Goal: Transaction & Acquisition: Purchase product/service

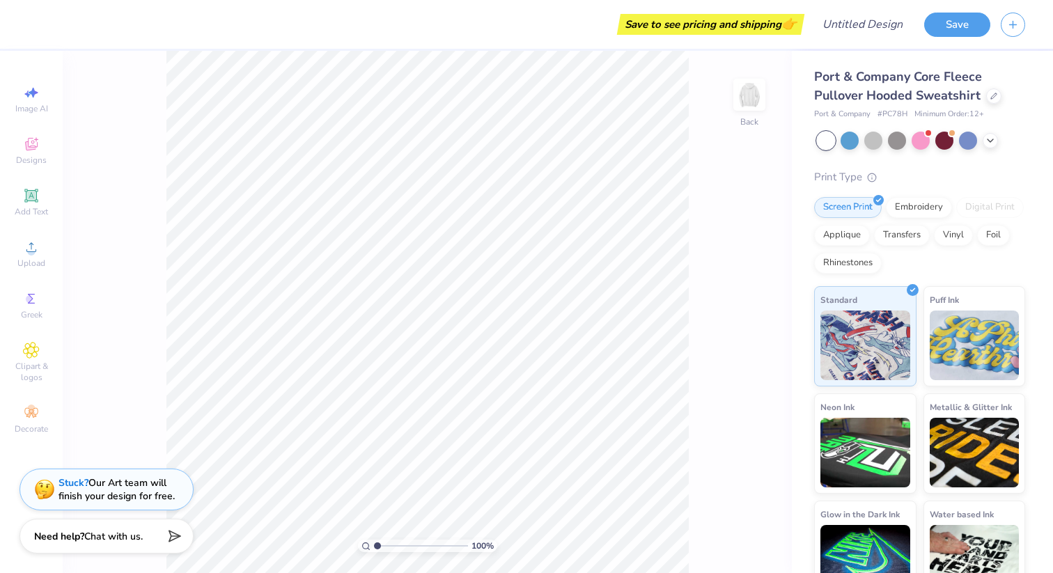
click at [507, 80] on div "Port & Company Core Fleece Pullover Hooded Sweatshirt" at bounding box center [919, 87] width 211 height 38
click at [29, 260] on span "Upload" at bounding box center [31, 263] width 28 height 11
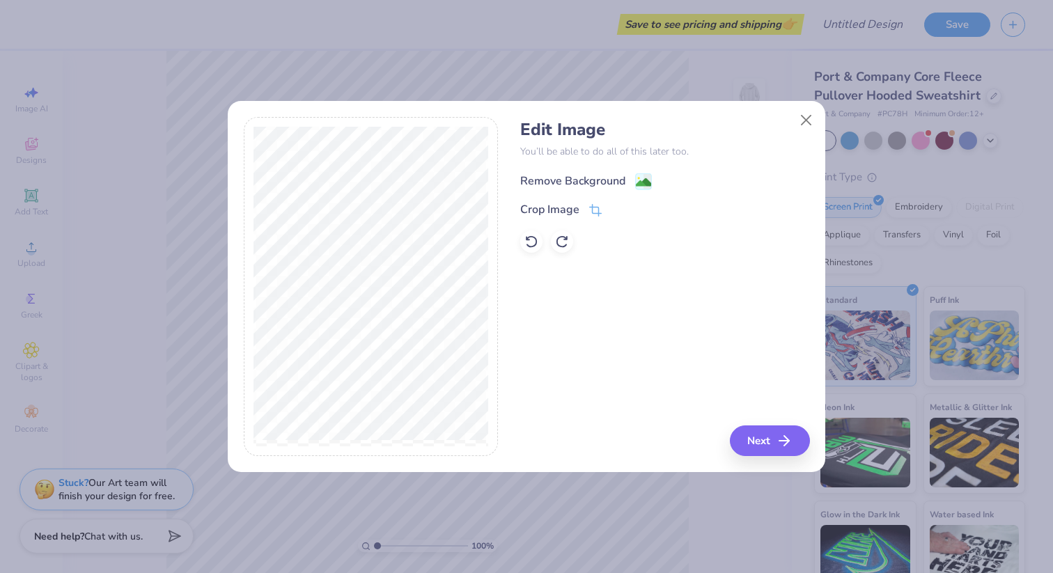
click at [507, 183] on icon at bounding box center [643, 181] width 17 height 17
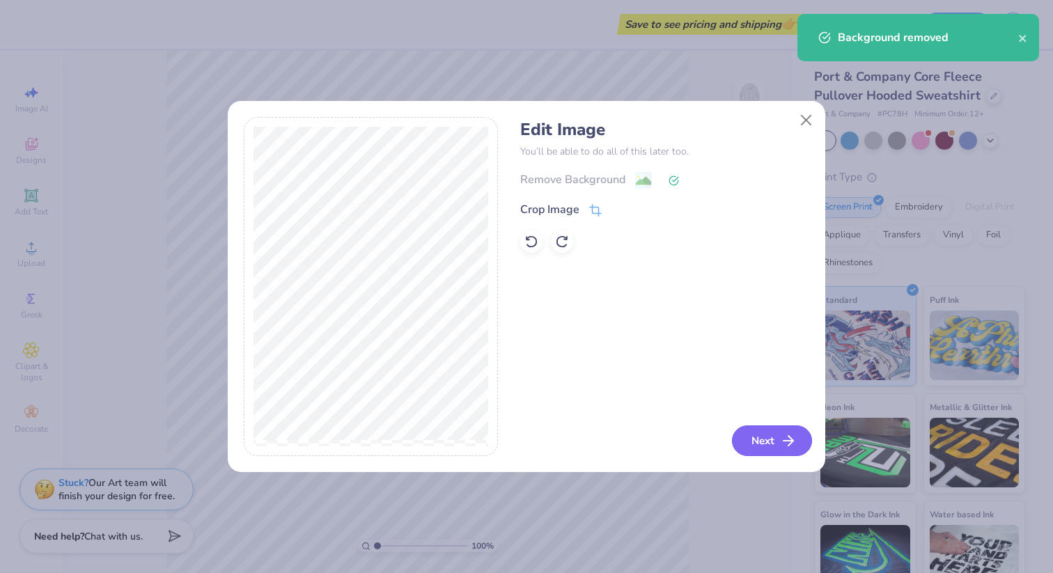
click at [507, 388] on button "Next" at bounding box center [772, 440] width 80 height 31
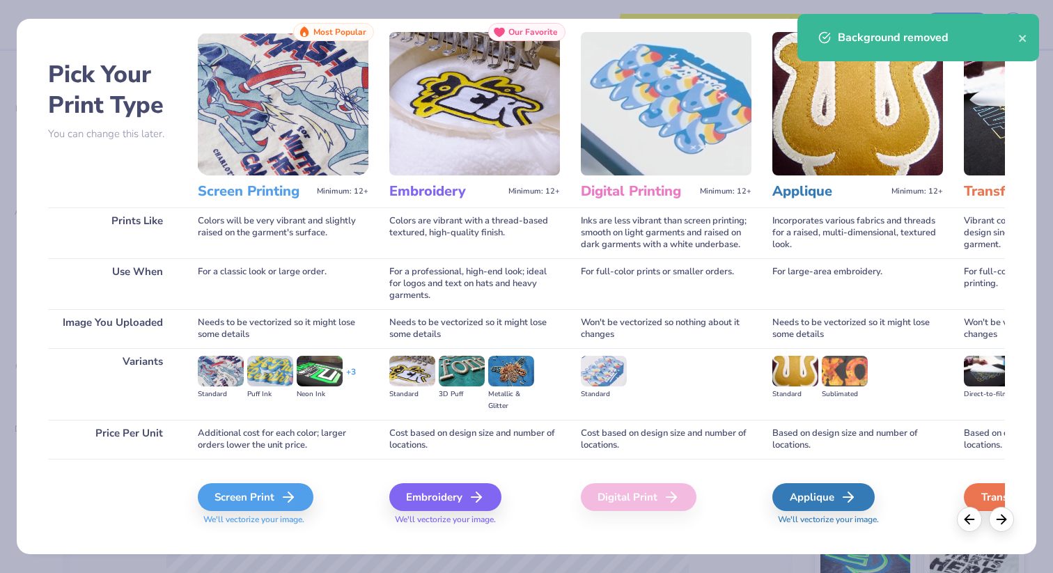
scroll to position [24, 0]
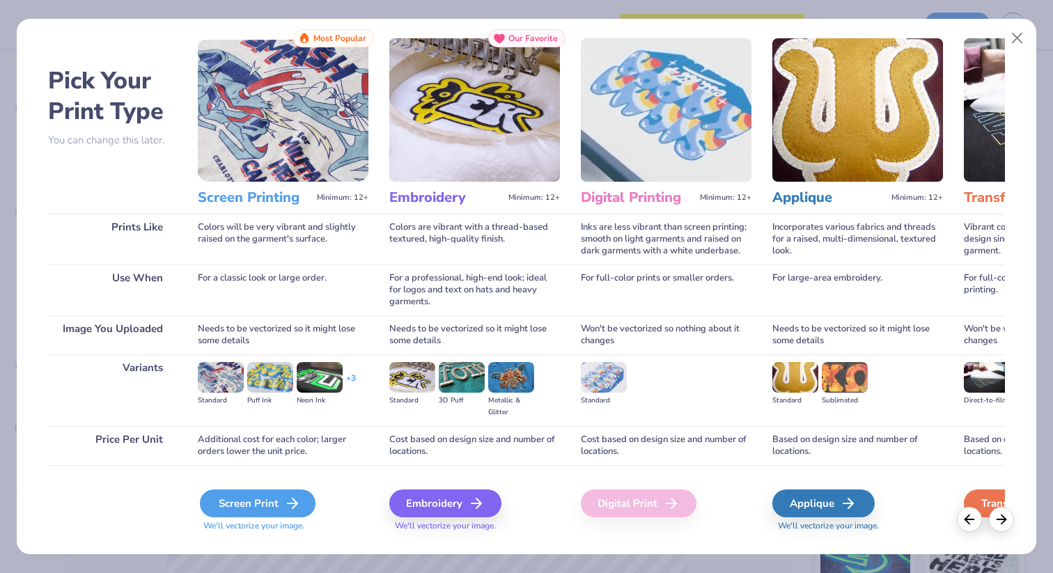
click at [251, 388] on div "Screen Print" at bounding box center [258, 503] width 116 height 28
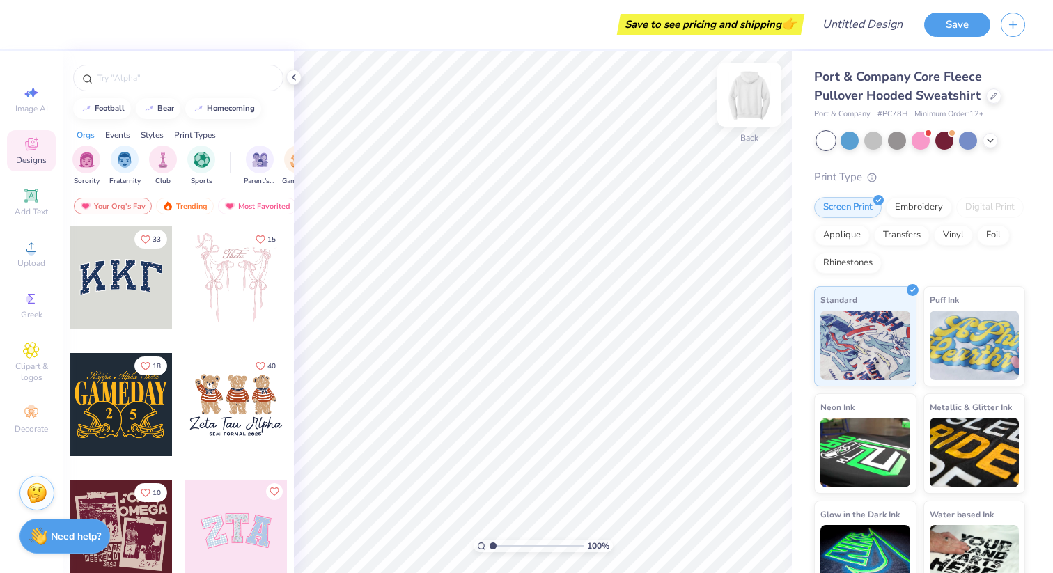
click at [750, 109] on img at bounding box center [749, 95] width 56 height 56
click at [26, 240] on icon at bounding box center [31, 247] width 17 height 17
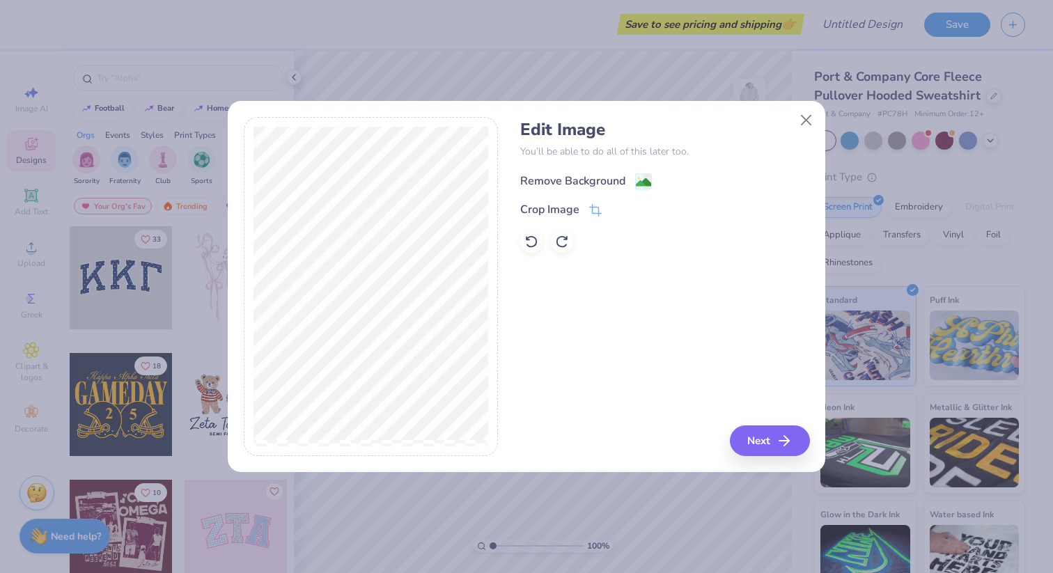
click at [595, 183] on div "Remove Background" at bounding box center [572, 181] width 105 height 17
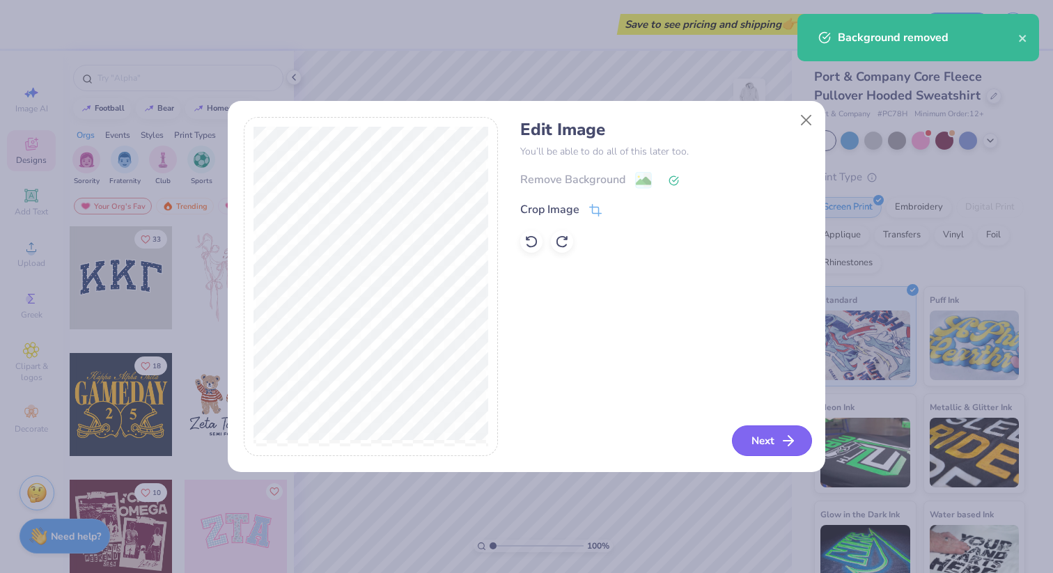
click at [773, 437] on button "Next" at bounding box center [772, 440] width 80 height 31
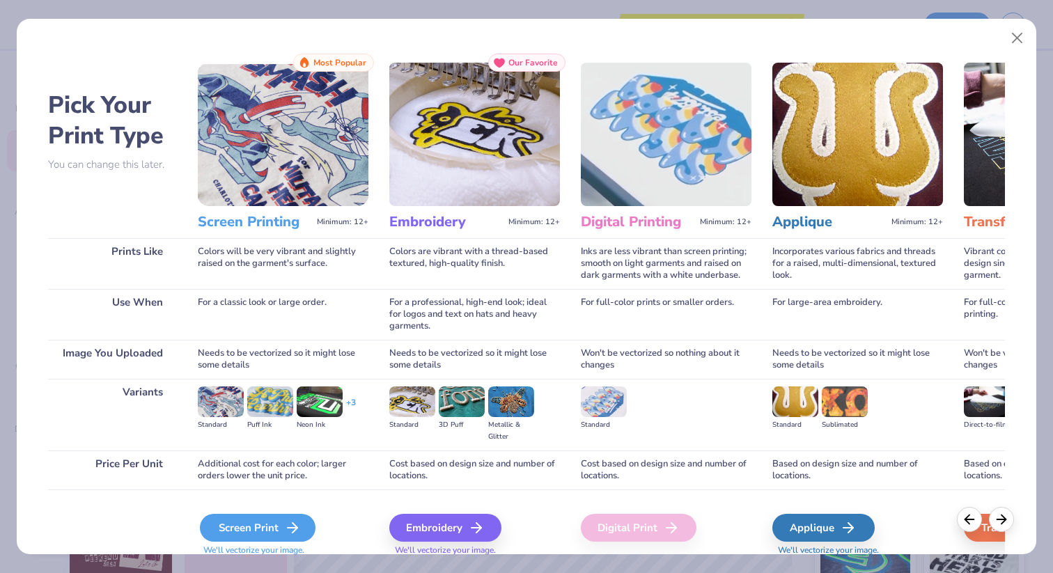
click at [285, 520] on icon at bounding box center [292, 527] width 17 height 17
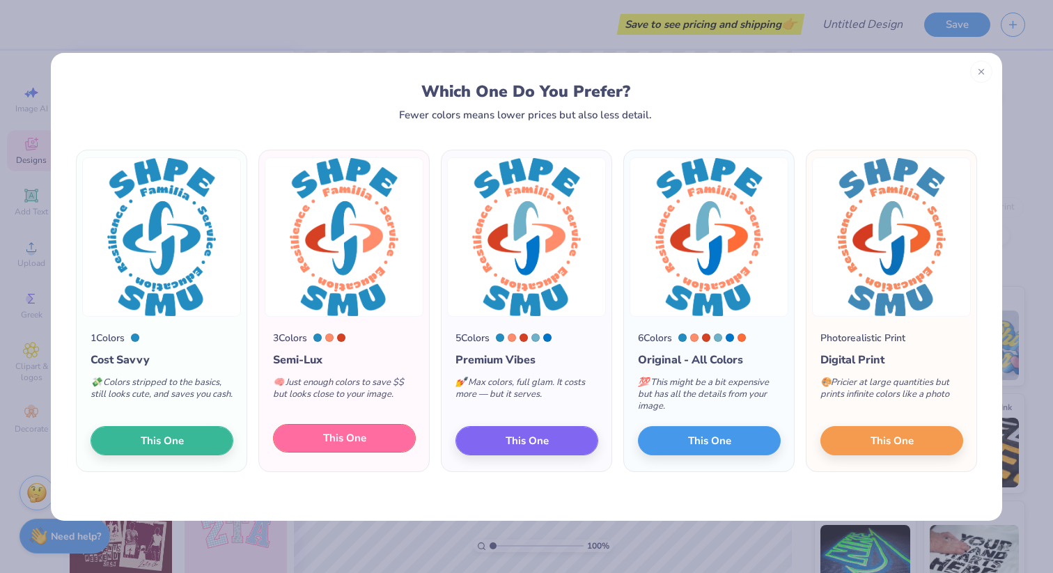
click at [374, 439] on button "This One" at bounding box center [344, 438] width 143 height 29
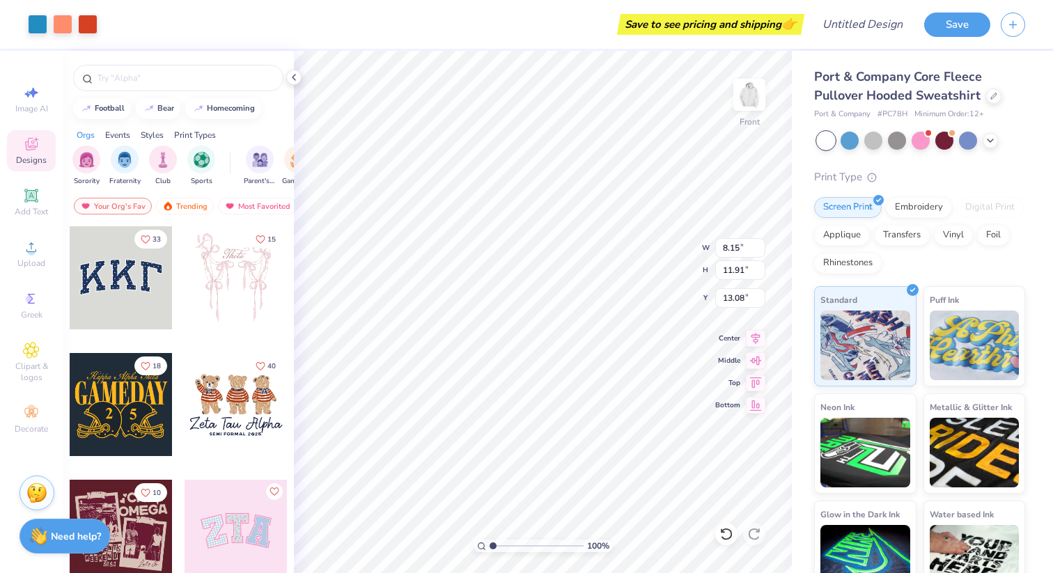
type input "8.15"
type input "11.91"
type input "7.43"
type input "7.73"
type input "9.31"
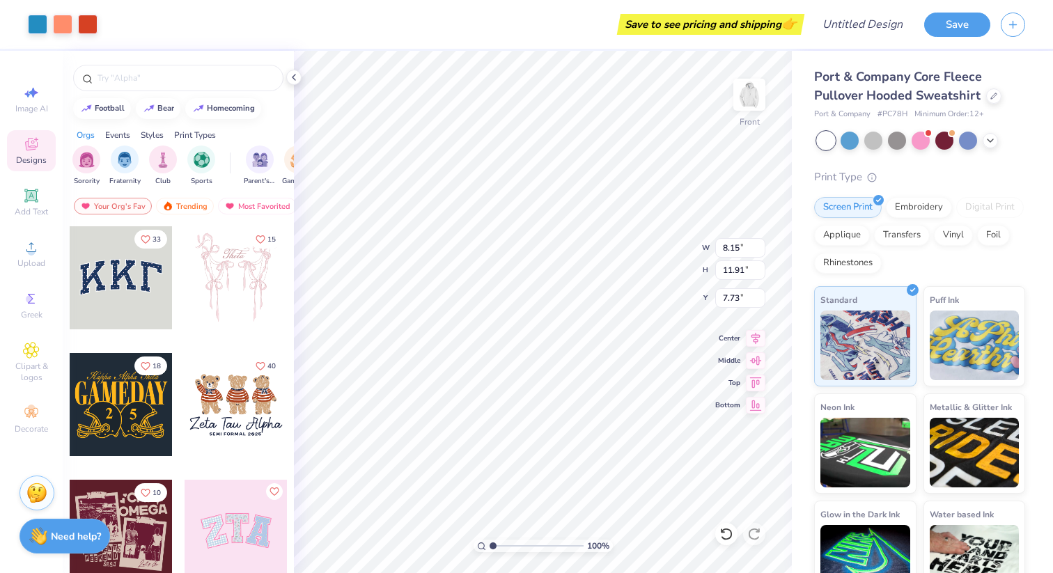
type input "13.62"
type input "7.73"
type input "10.20"
type input "14.92"
type input "7.16"
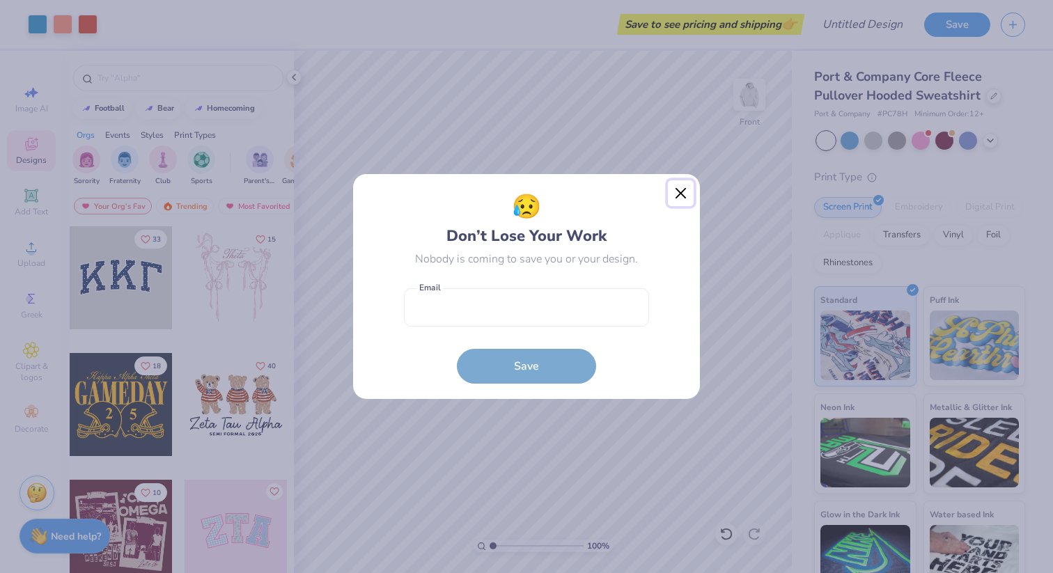
click at [684, 187] on button "Close" at bounding box center [681, 193] width 26 height 26
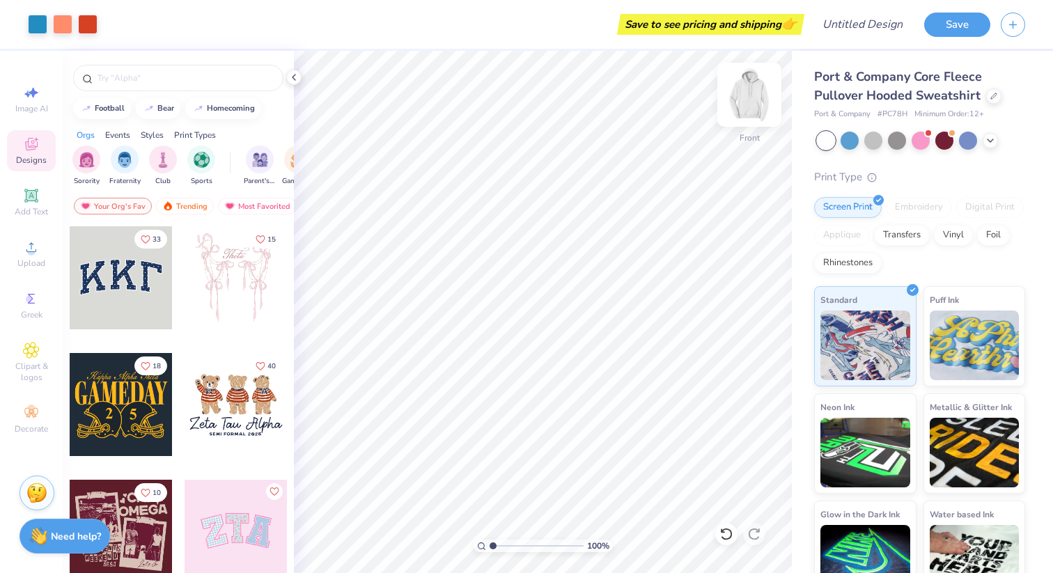
click at [750, 95] on img at bounding box center [749, 95] width 56 height 56
click at [13, 201] on div "Add Text" at bounding box center [31, 202] width 49 height 41
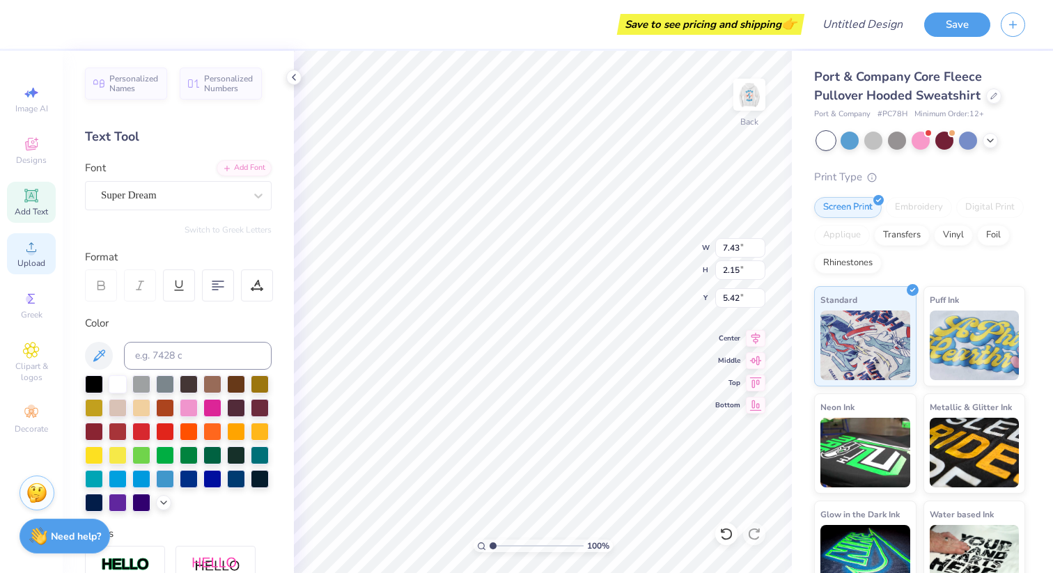
click at [30, 264] on span "Upload" at bounding box center [31, 263] width 28 height 11
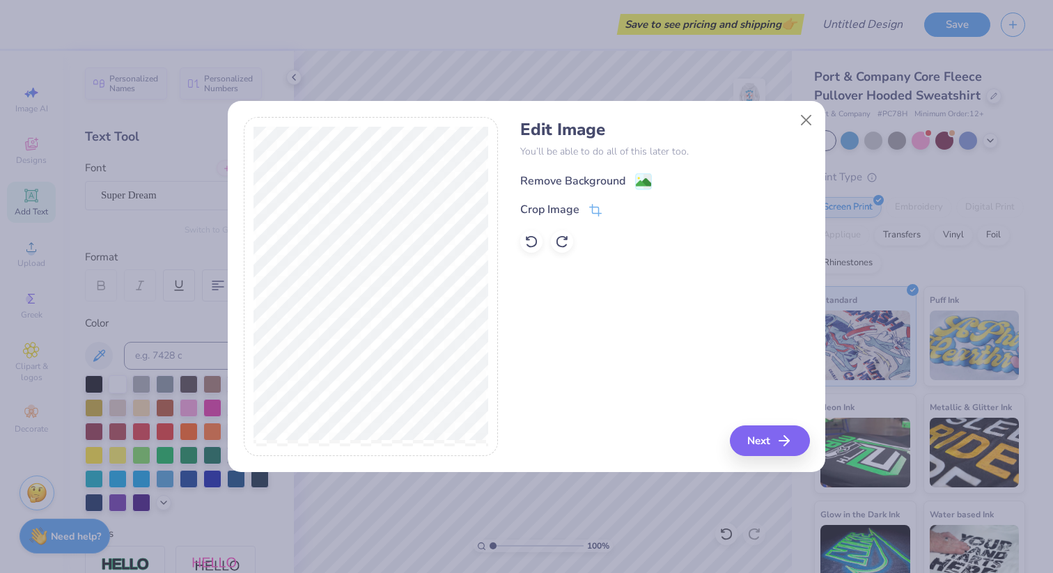
click at [612, 178] on div "Remove Background" at bounding box center [572, 181] width 105 height 17
click at [761, 472] on div "Edit Image You’ll be able to do all of this later too. Remove Background Crop I…" at bounding box center [526, 286] width 599 height 372
click at [760, 417] on div "Edit Image You’ll be able to do all of this later too. Remove Background Crop I…" at bounding box center [664, 287] width 289 height 340
click at [762, 426] on button "Next" at bounding box center [772, 440] width 80 height 31
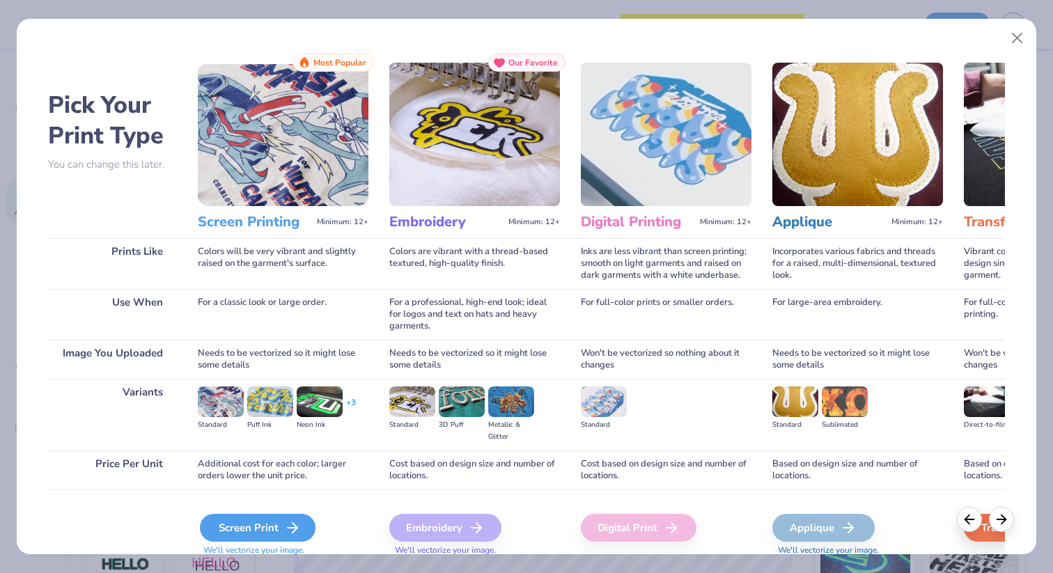
click at [236, 526] on div "Screen Print" at bounding box center [258, 528] width 116 height 28
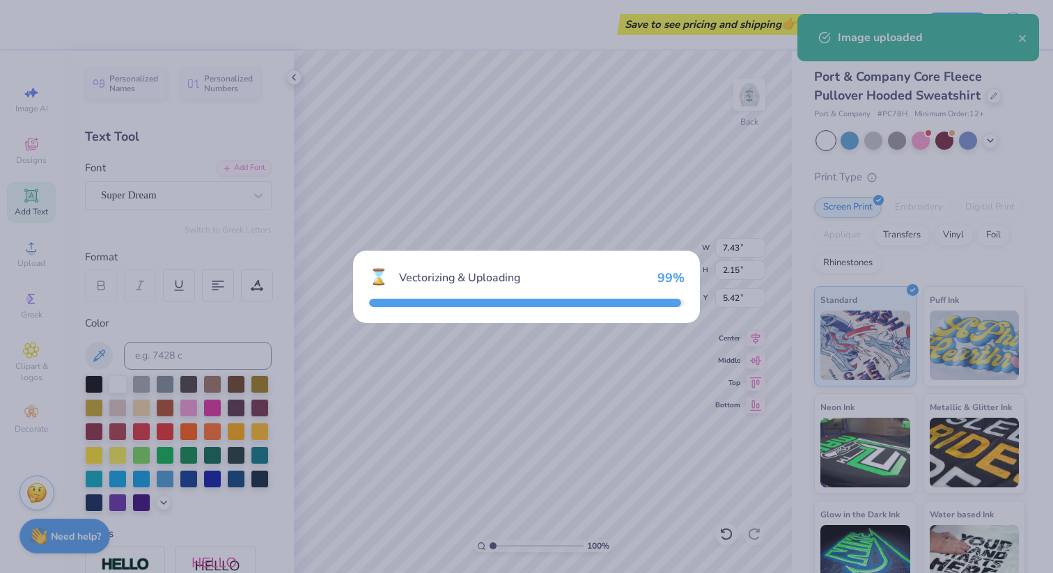
type input "15.00"
type input "8.07"
type input "2.47"
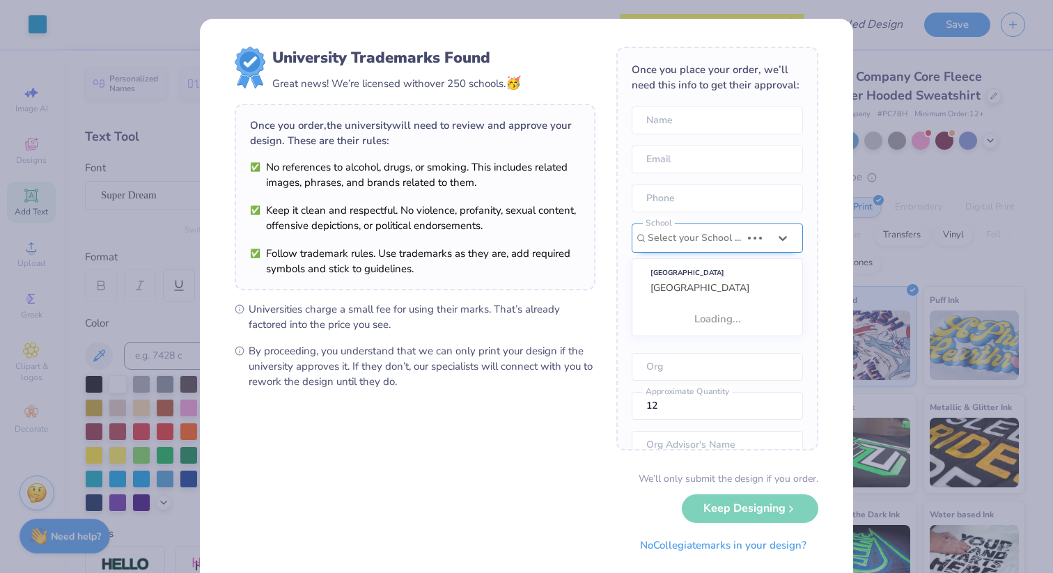
click at [706, 237] on div at bounding box center [693, 238] width 93 height 18
click at [711, 281] on div "[GEOGRAPHIC_DATA]" at bounding box center [717, 280] width 159 height 39
type input "sout"
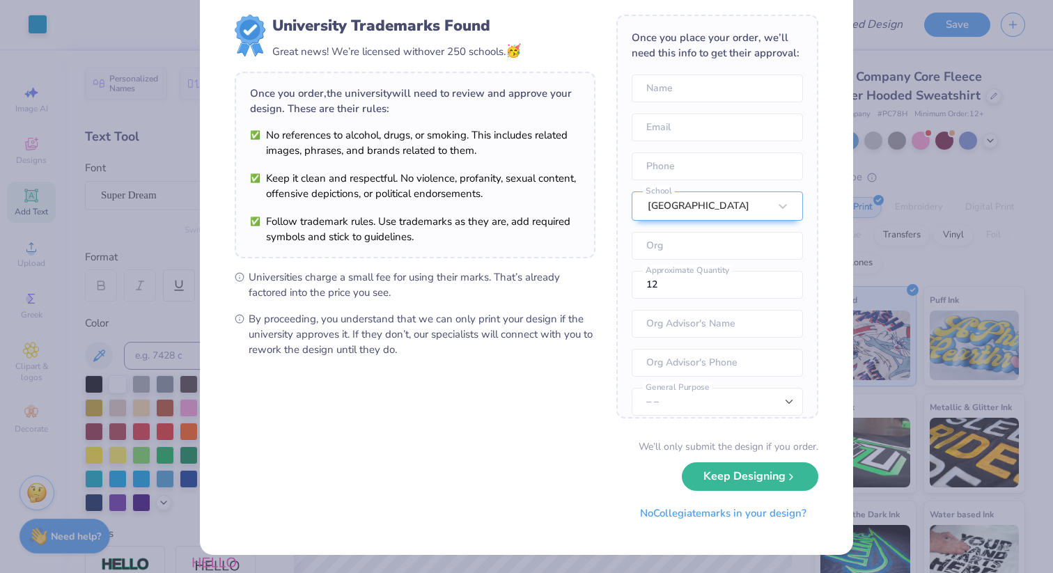
scroll to position [33, 0]
click at [732, 466] on button "Keep Designing" at bounding box center [749, 472] width 136 height 29
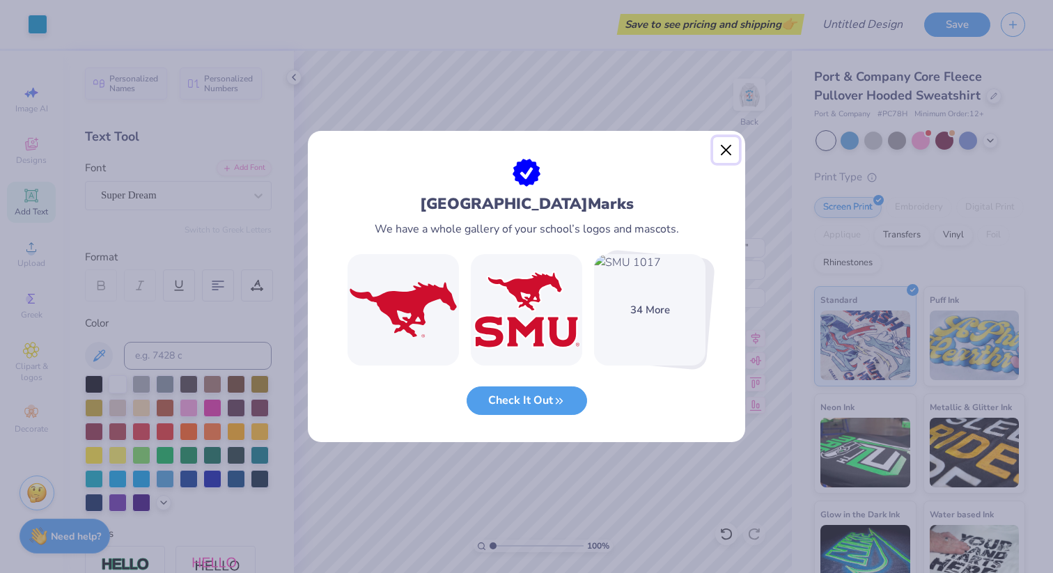
click at [730, 145] on button "Close" at bounding box center [726, 150] width 26 height 26
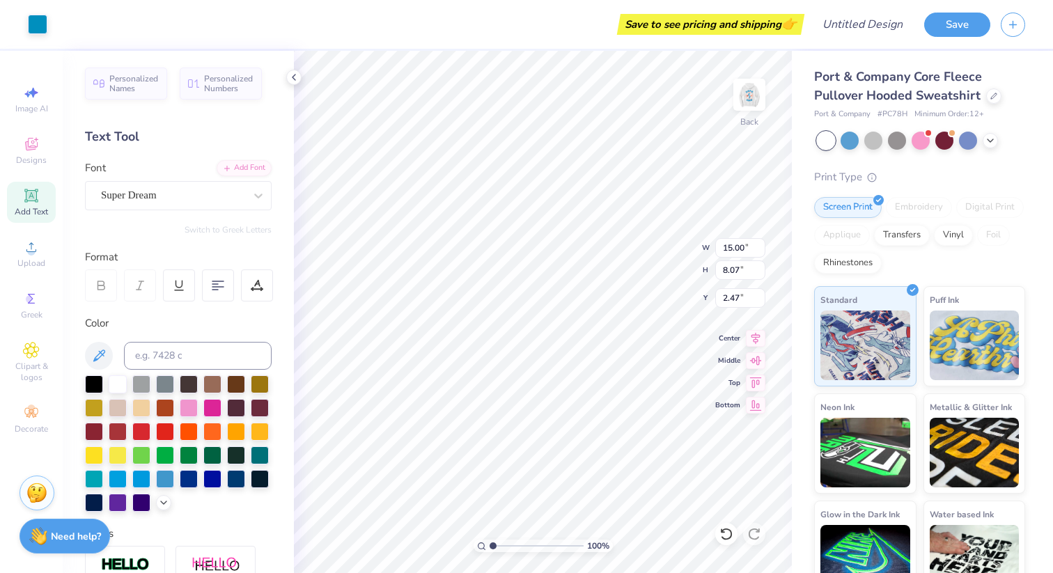
type input "5.02"
type input "2.70"
type input "2.26"
type input "3.44"
type input "1.85"
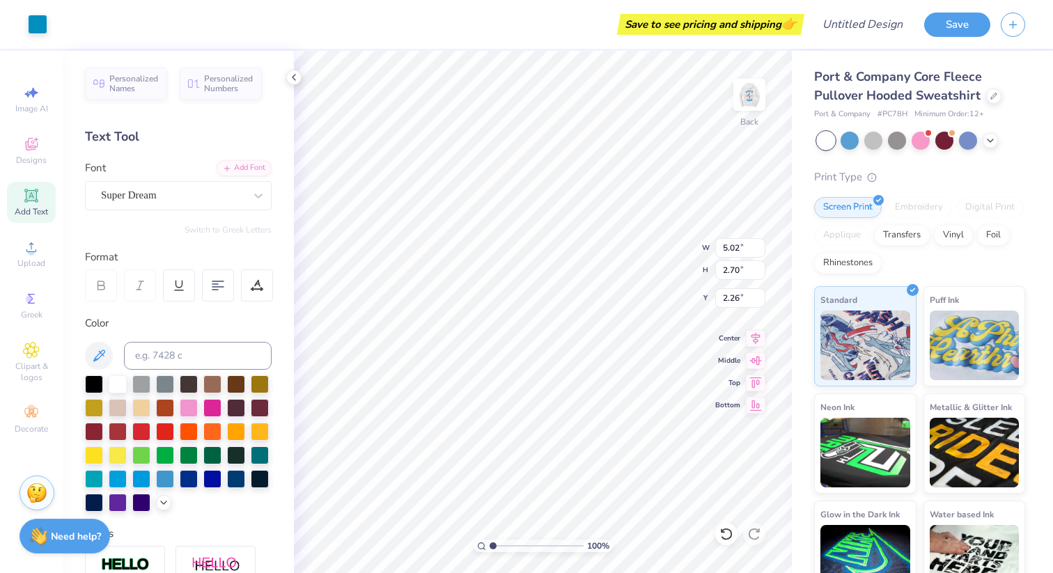
type input "3.10"
click at [752, 97] on img at bounding box center [749, 95] width 56 height 56
type input "10.69"
type input "15.64"
type input "6.45"
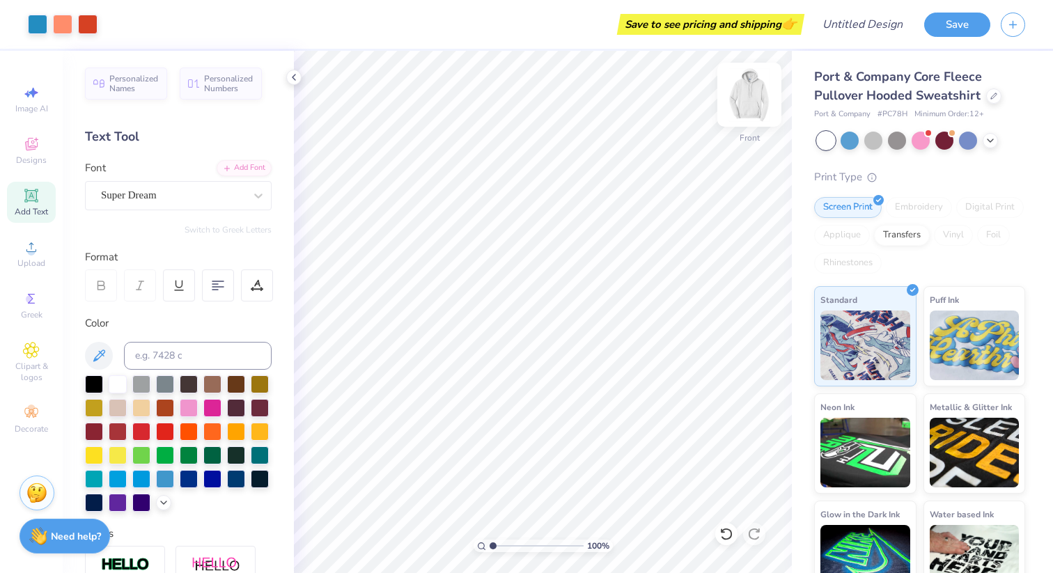
click at [749, 110] on img at bounding box center [749, 95] width 56 height 56
click at [759, 95] on img at bounding box center [749, 95] width 56 height 56
click at [740, 98] on img at bounding box center [749, 95] width 56 height 56
click at [745, 101] on img at bounding box center [749, 95] width 56 height 56
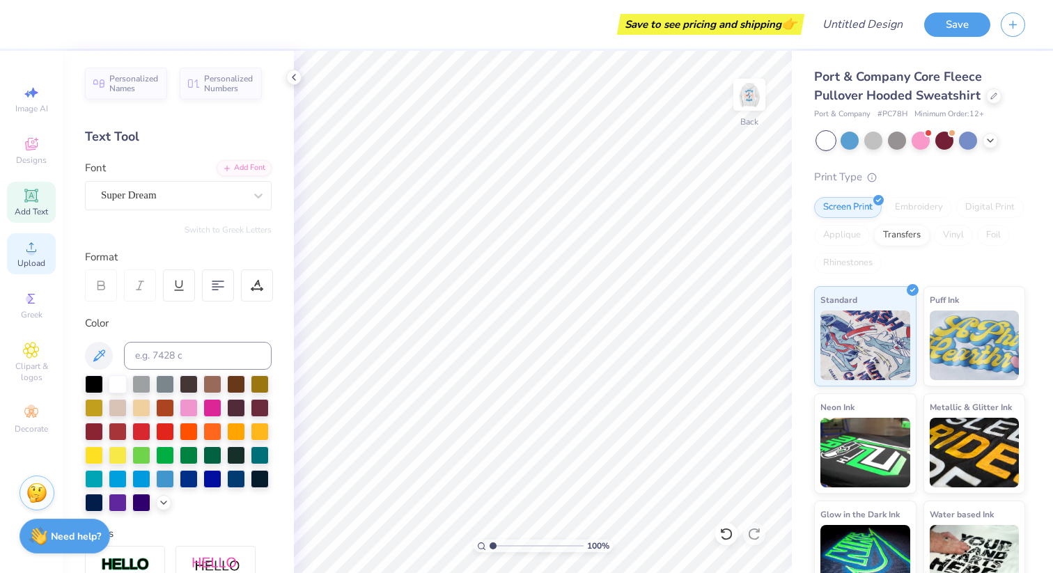
click at [39, 251] on icon at bounding box center [31, 247] width 17 height 17
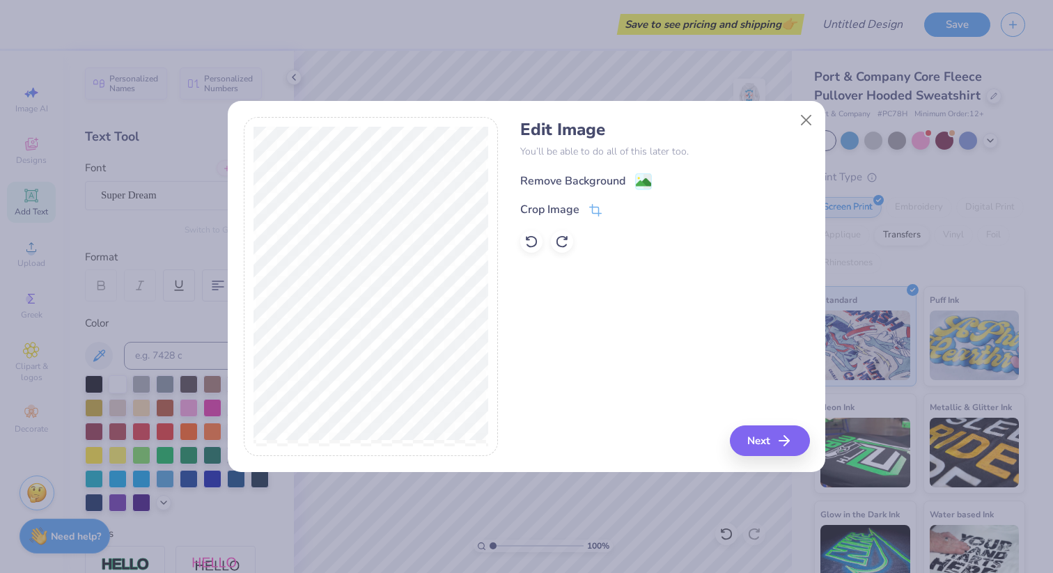
click at [636, 183] on image at bounding box center [643, 182] width 15 height 15
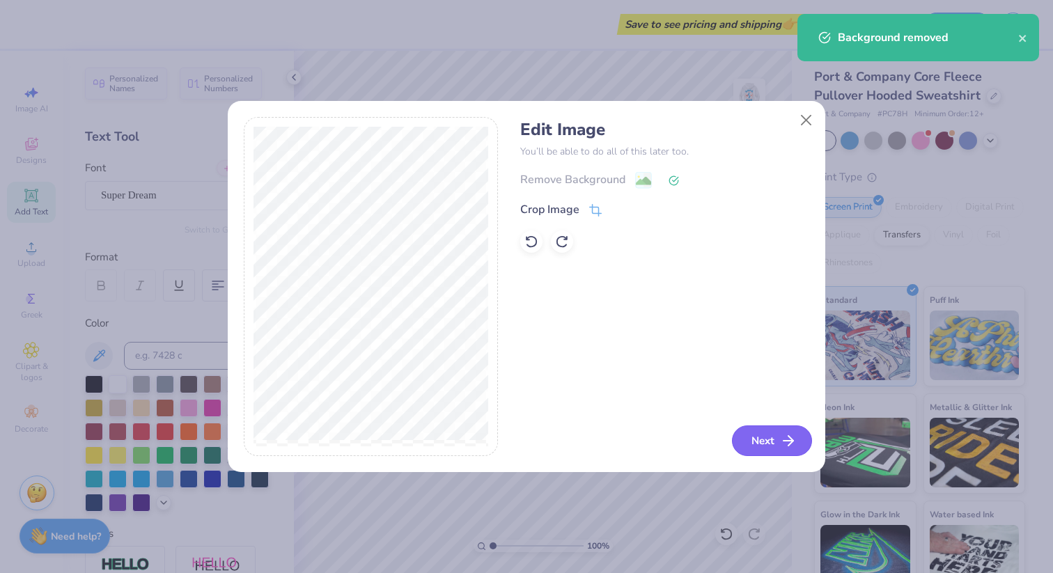
click at [772, 439] on button "Next" at bounding box center [772, 440] width 80 height 31
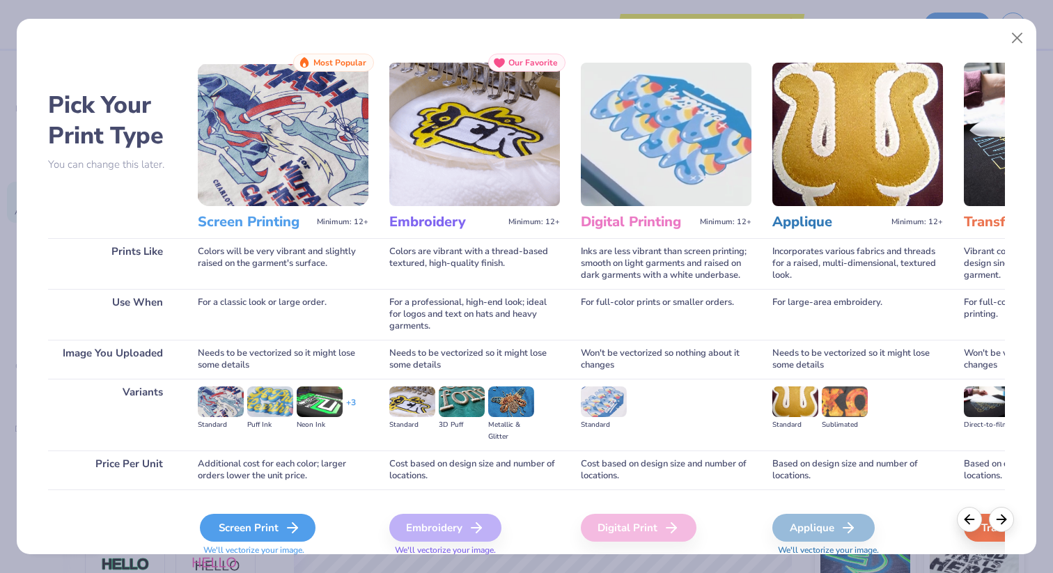
click at [254, 533] on div "Screen Print" at bounding box center [258, 528] width 116 height 28
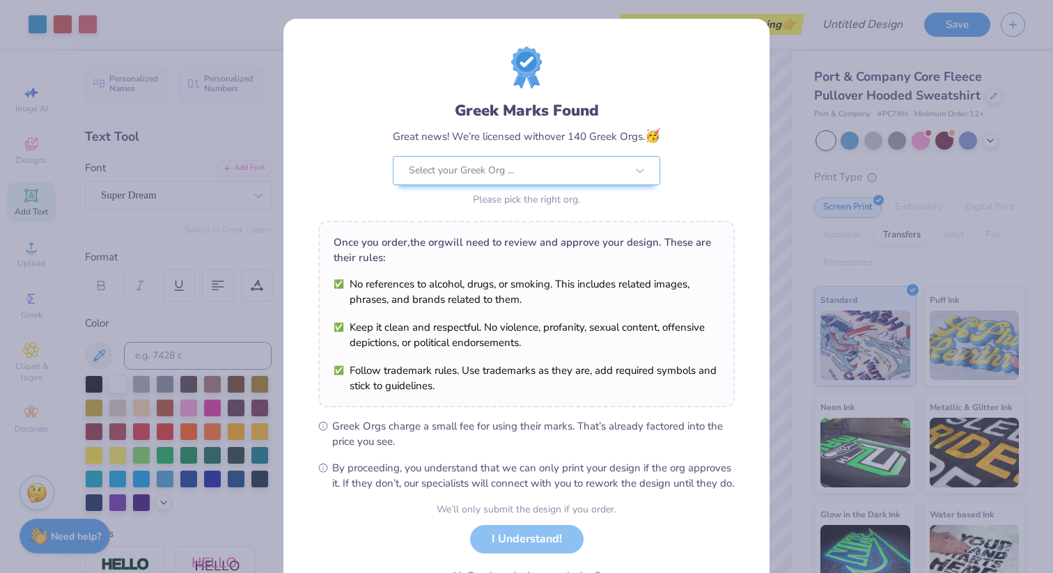
click at [553, 284] on body "Art colors Save to see pricing and shipping 👉 Design Title Save Image AI Design…" at bounding box center [526, 286] width 1053 height 573
type input "6.78"
type input "4.54"
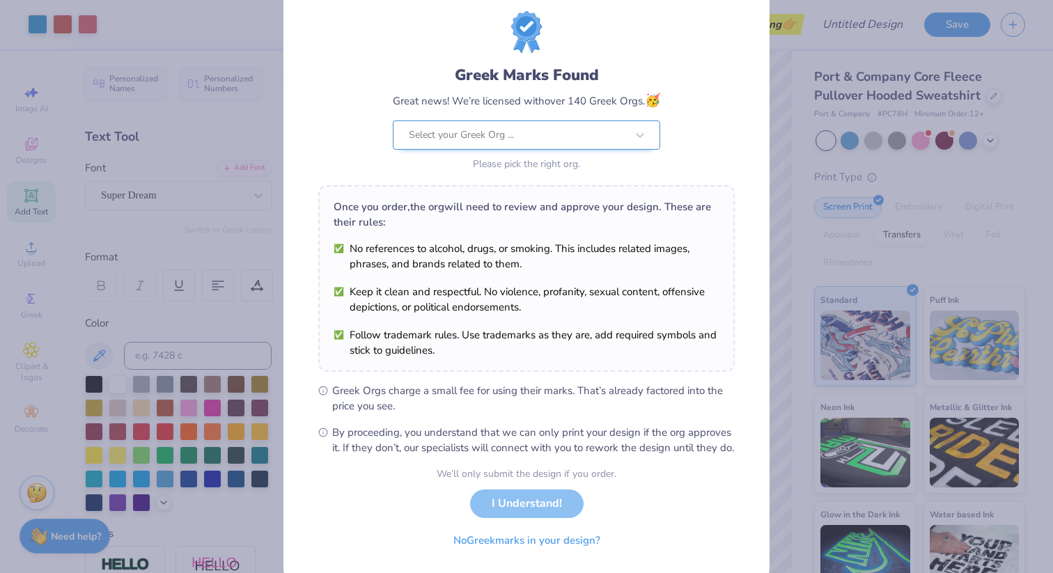
scroll to position [11, 0]
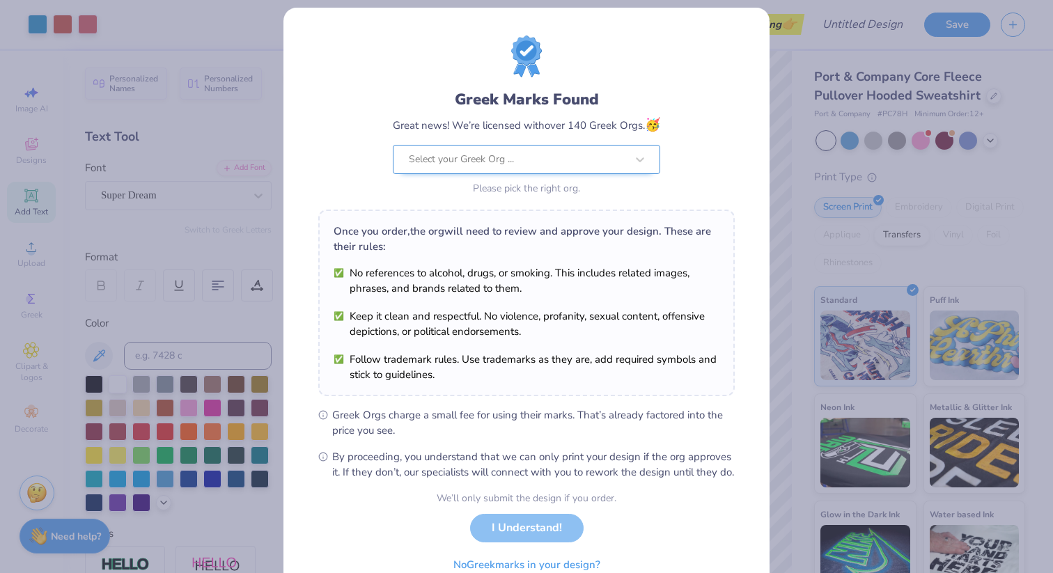
click at [559, 146] on div "Select your Greek Org ..." at bounding box center [517, 159] width 220 height 28
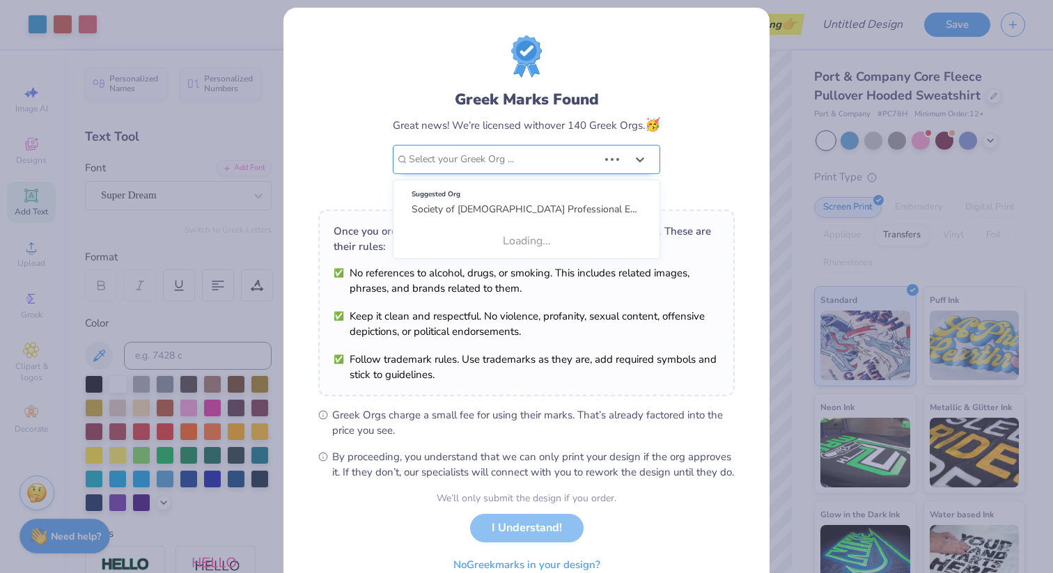
scroll to position [0, 0]
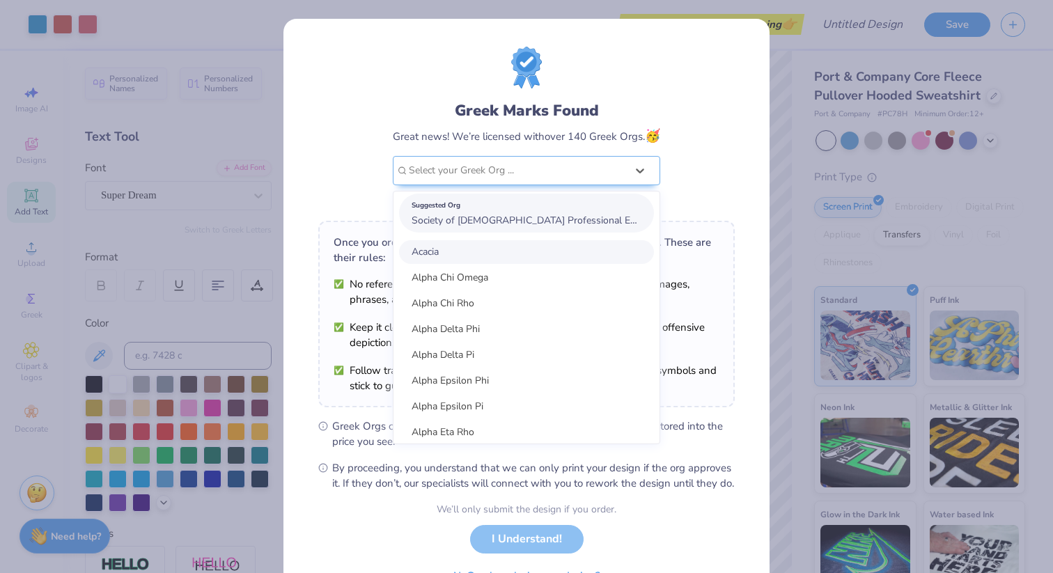
click at [539, 215] on span "Society of [DEMOGRAPHIC_DATA] Professional Engineers" at bounding box center [538, 220] width 255 height 13
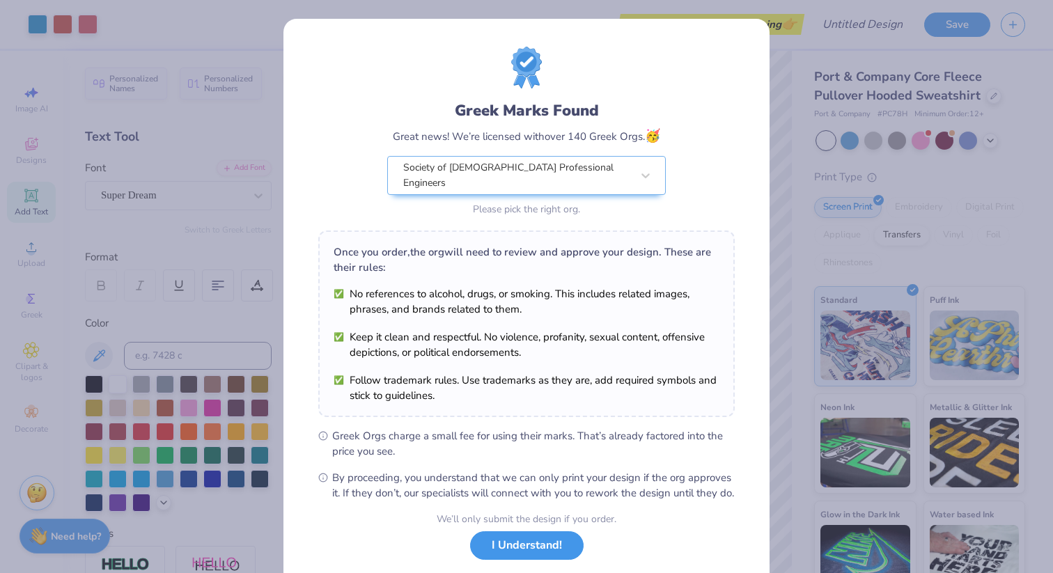
click at [539, 557] on button "I Understand!" at bounding box center [526, 545] width 113 height 29
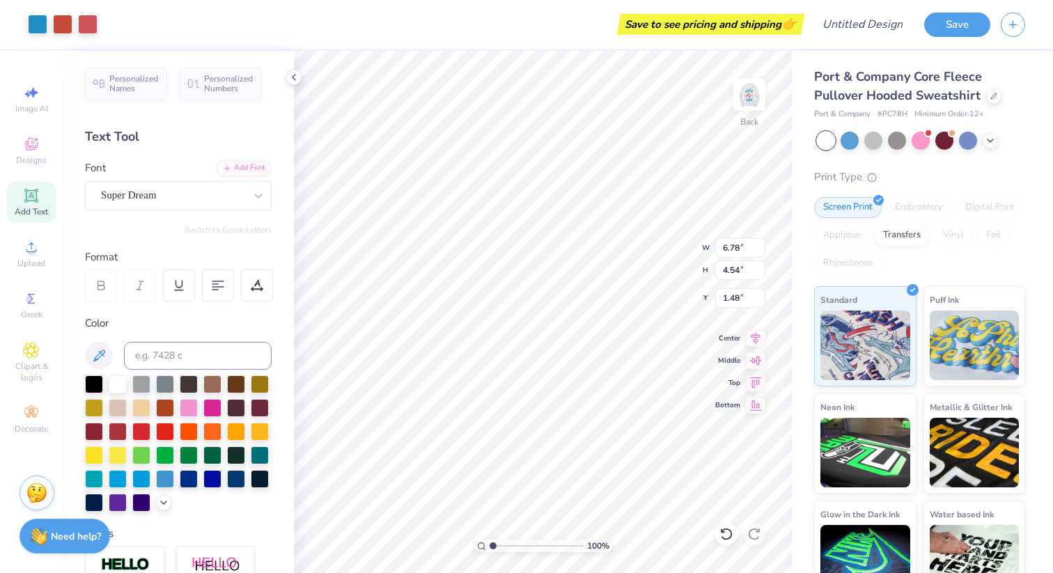
type input "4.14"
type input "2.77"
